Goal: Task Accomplishment & Management: Manage account settings

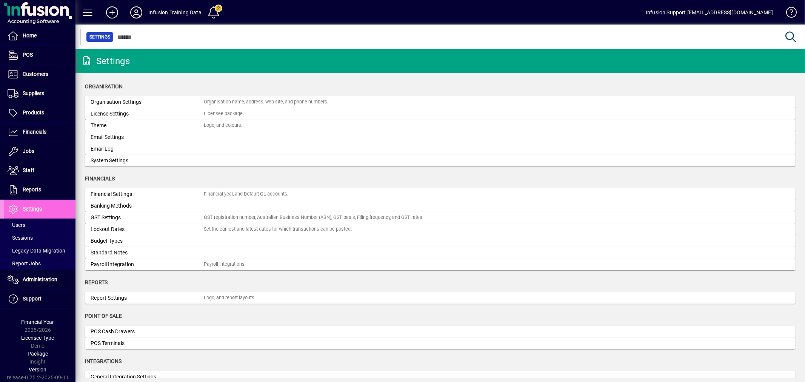
click at [116, 114] on div "License Settings" at bounding box center [147, 114] width 113 height 8
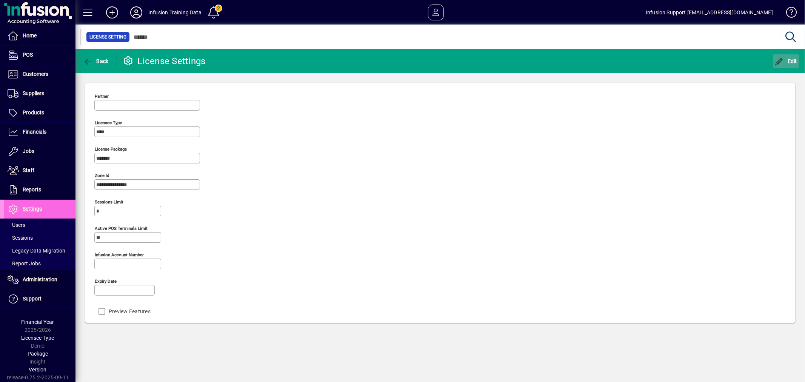
click at [778, 58] on icon "button" at bounding box center [779, 62] width 9 height 8
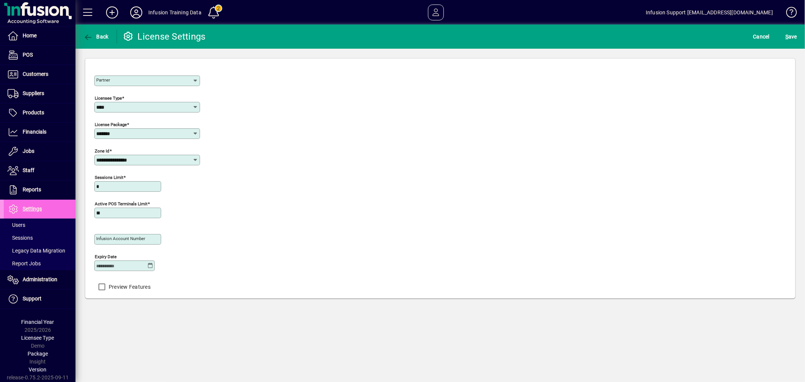
click at [120, 268] on input "Expiry date" at bounding box center [121, 266] width 51 height 6
type input "**********"
click at [440, 141] on div "**********" at bounding box center [440, 180] width 692 height 228
click at [792, 40] on span "S ave" at bounding box center [792, 37] width 12 height 12
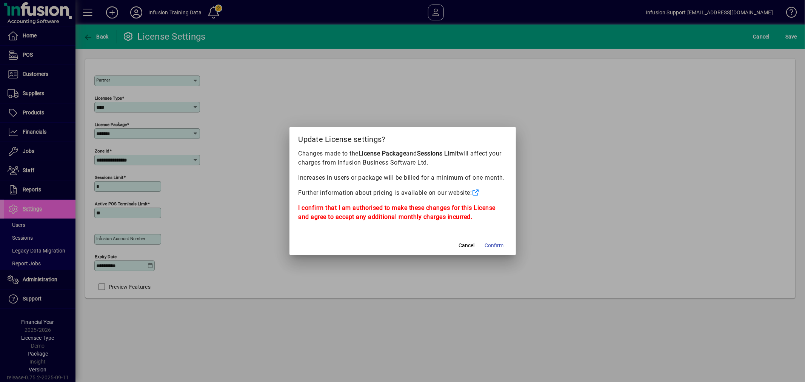
click at [503, 244] on button "Confirm" at bounding box center [494, 246] width 25 height 14
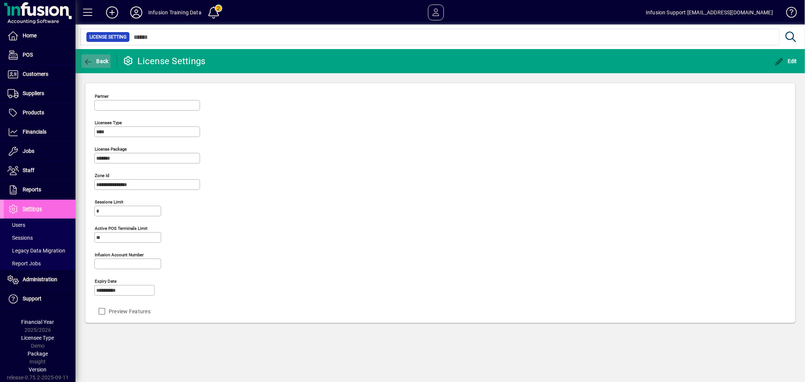
click at [100, 58] on span "Back" at bounding box center [95, 61] width 25 height 6
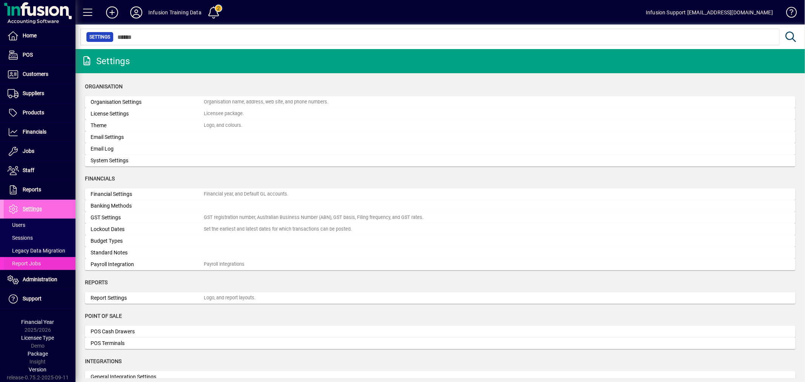
click at [34, 270] on span at bounding box center [40, 264] width 72 height 18
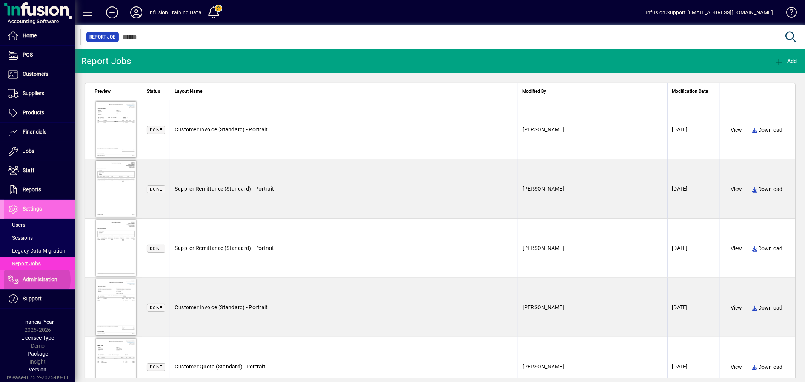
click at [34, 280] on span "Administration" at bounding box center [40, 279] width 35 height 6
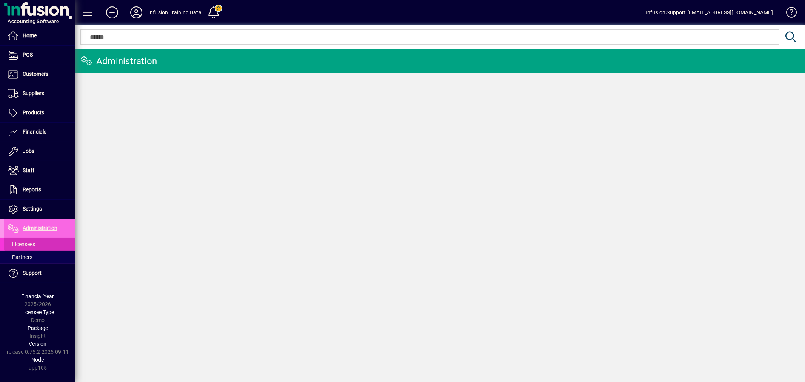
click at [24, 241] on span "Licensees" at bounding box center [19, 245] width 31 height 8
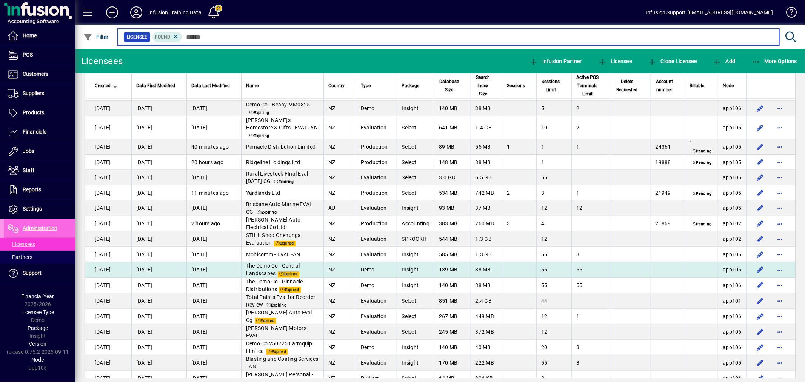
scroll to position [461, 0]
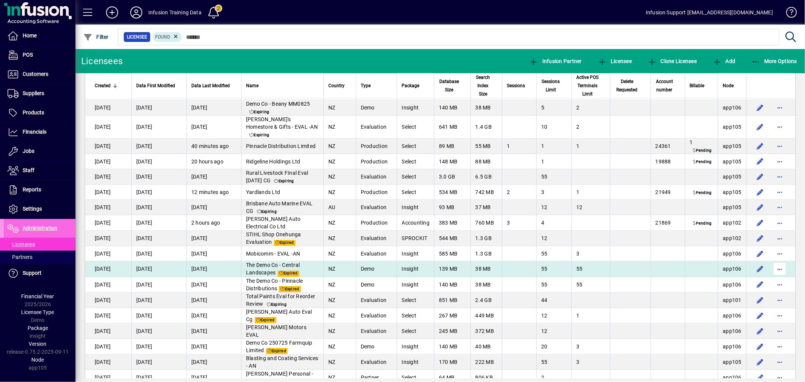
click at [773, 270] on span "button" at bounding box center [780, 269] width 18 height 18
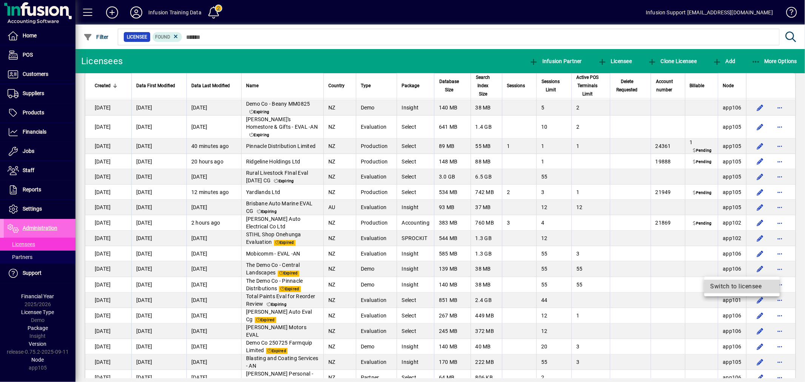
click at [736, 286] on span "Switch to licensee" at bounding box center [742, 286] width 63 height 9
